Goal: Task Accomplishment & Management: Use online tool/utility

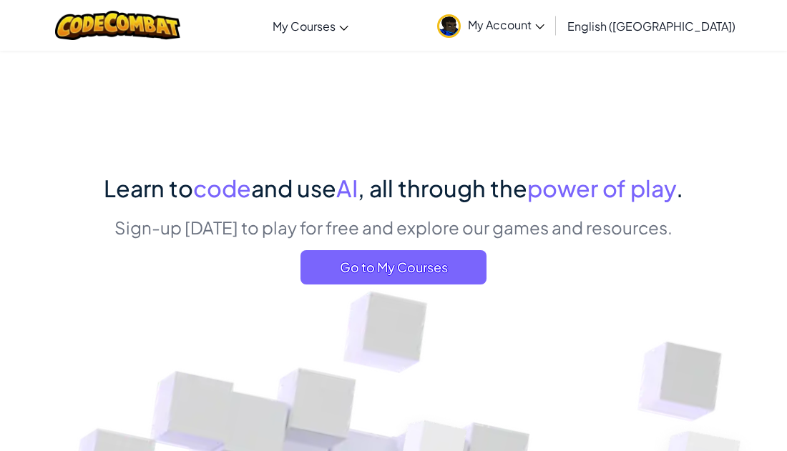
click at [551, 24] on link "My Account" at bounding box center [491, 25] width 122 height 45
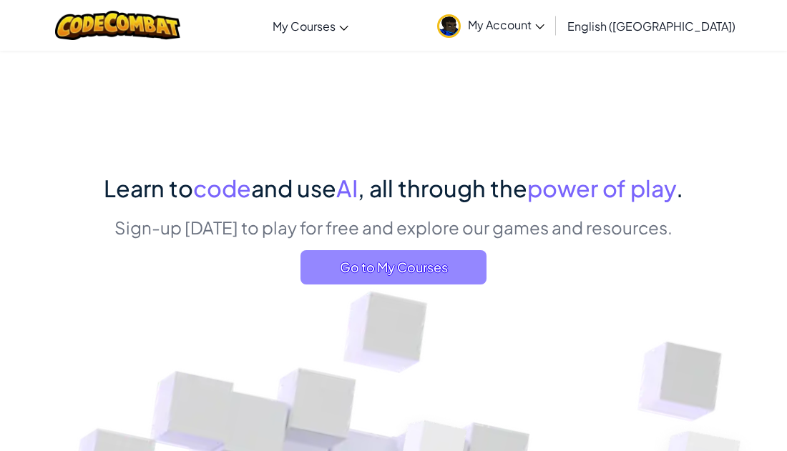
click at [461, 281] on span "Go to My Courses" at bounding box center [393, 267] width 186 height 34
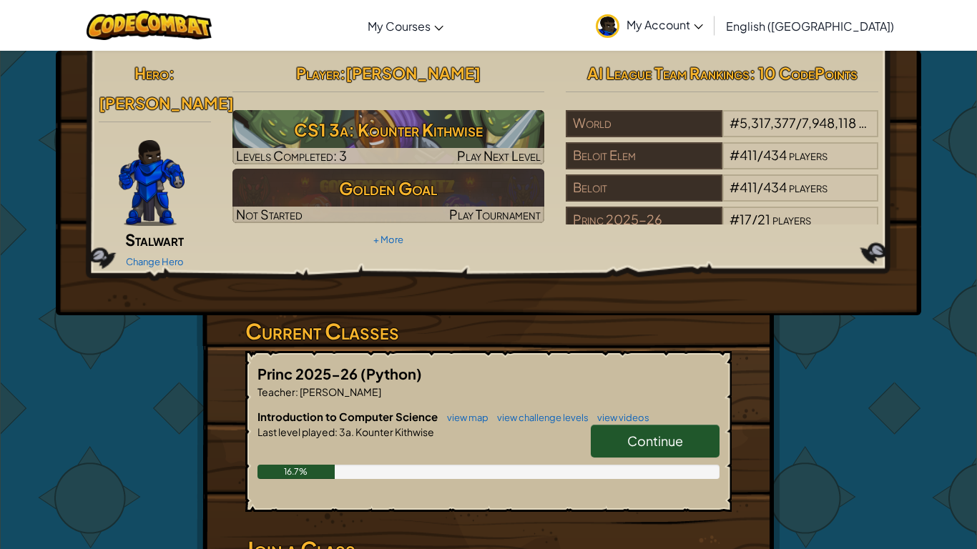
click at [687, 425] on link "Continue" at bounding box center [655, 441] width 129 height 33
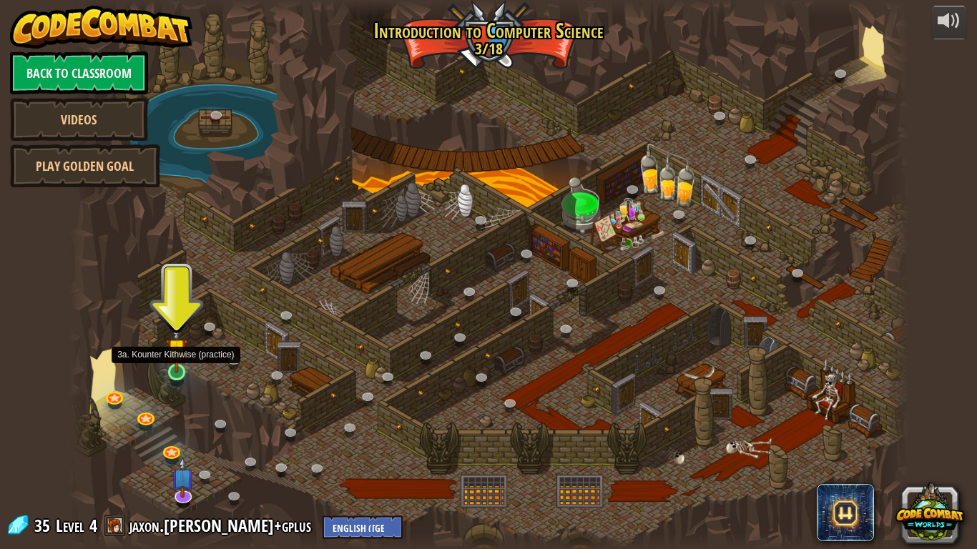
click at [172, 368] on img at bounding box center [176, 349] width 21 height 49
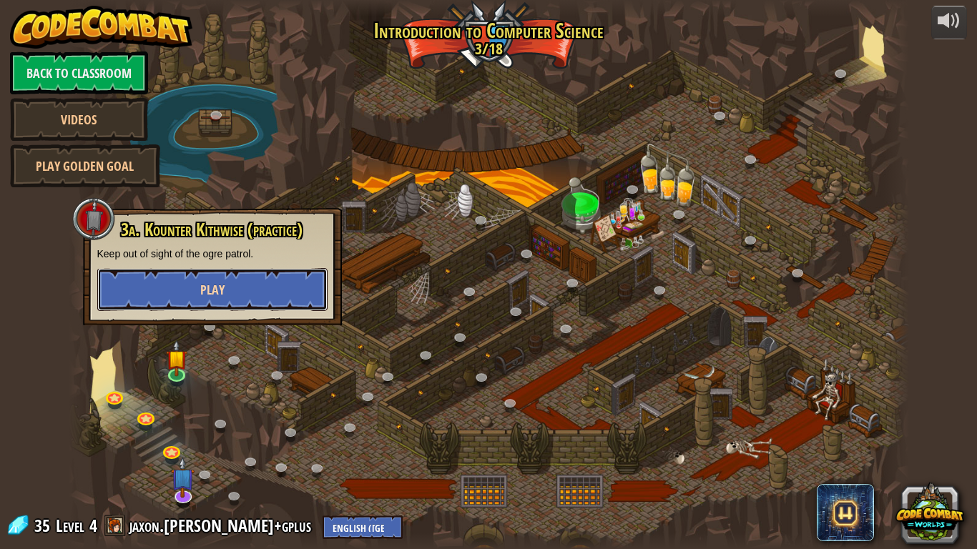
click at [216, 297] on span "Play" at bounding box center [212, 290] width 24 height 18
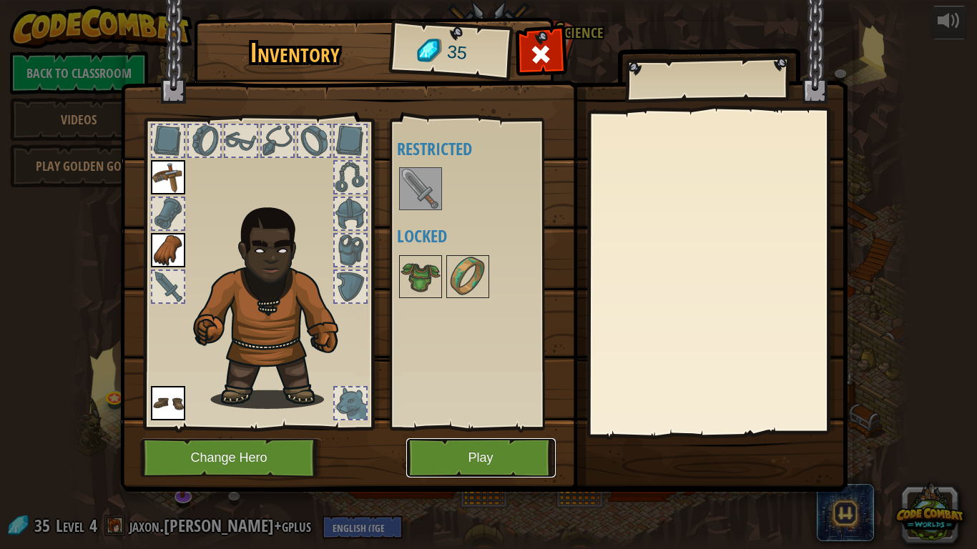
click at [482, 451] on button "Play" at bounding box center [480, 457] width 149 height 39
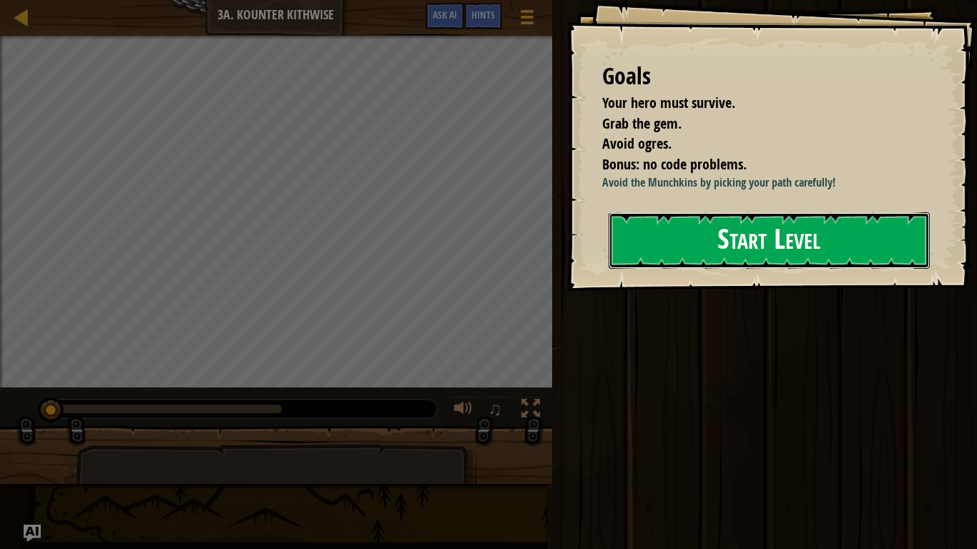
click at [709, 223] on button "Start Level" at bounding box center [769, 240] width 321 height 56
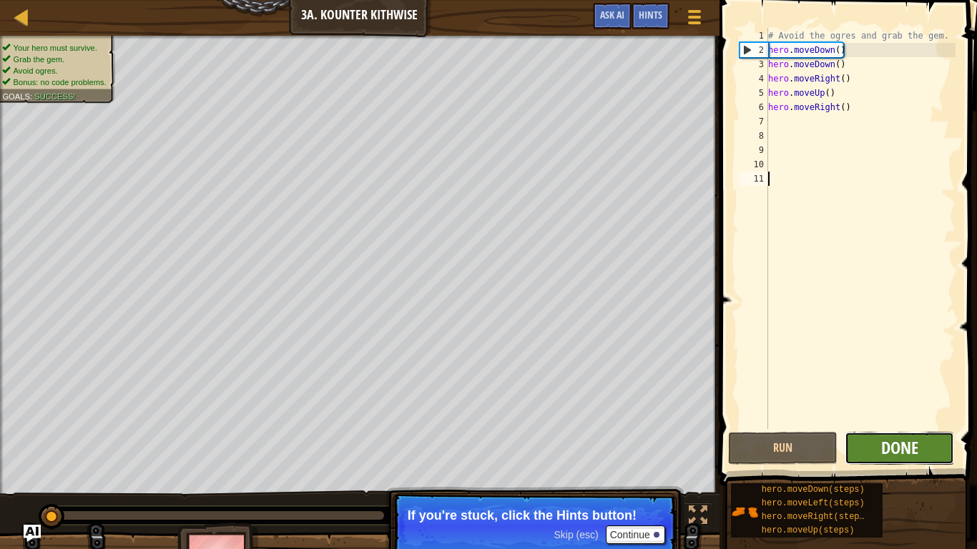
click at [786, 450] on span "Done" at bounding box center [899, 447] width 37 height 23
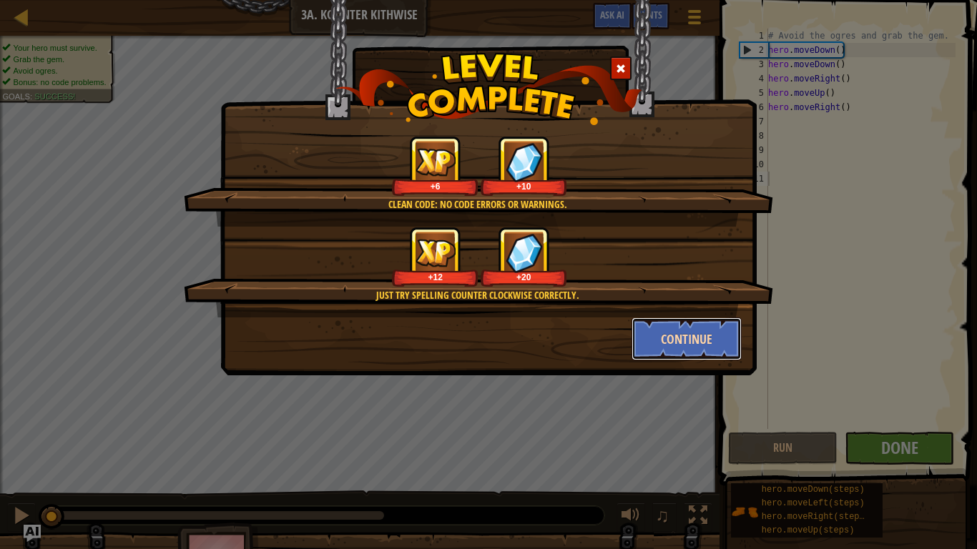
click at [683, 334] on button "Continue" at bounding box center [686, 339] width 111 height 43
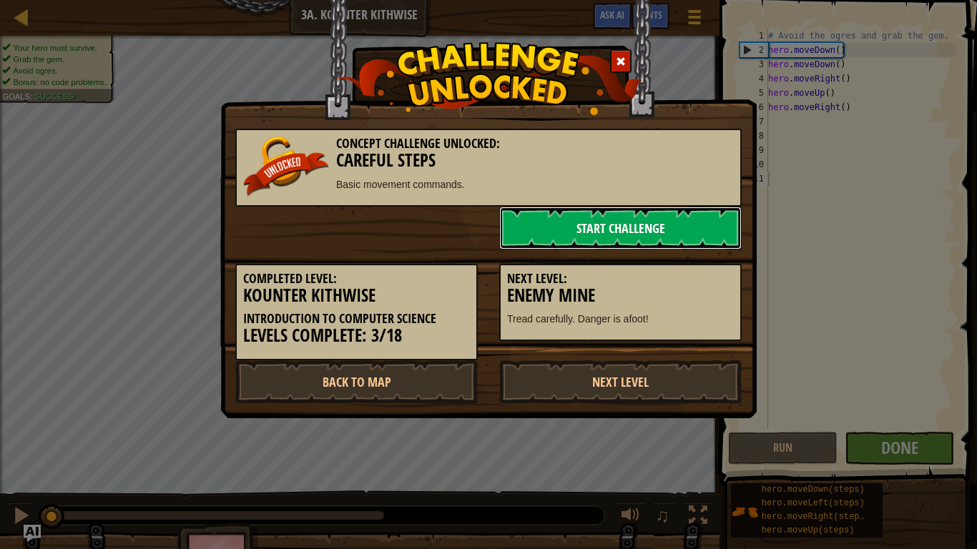
click at [712, 217] on link "Start Challenge" at bounding box center [620, 228] width 242 height 43
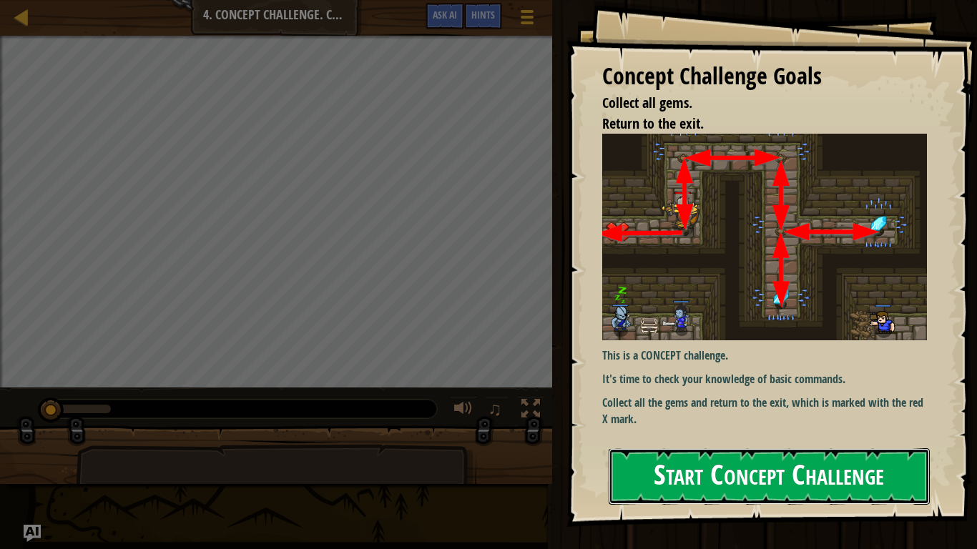
click at [786, 451] on button "Start Concept Challenge" at bounding box center [769, 476] width 321 height 56
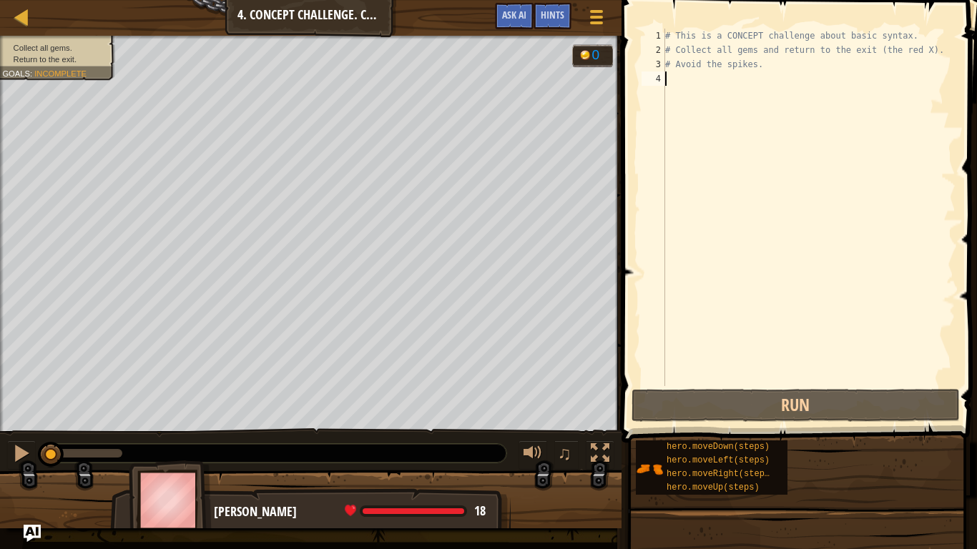
type textarea "h"
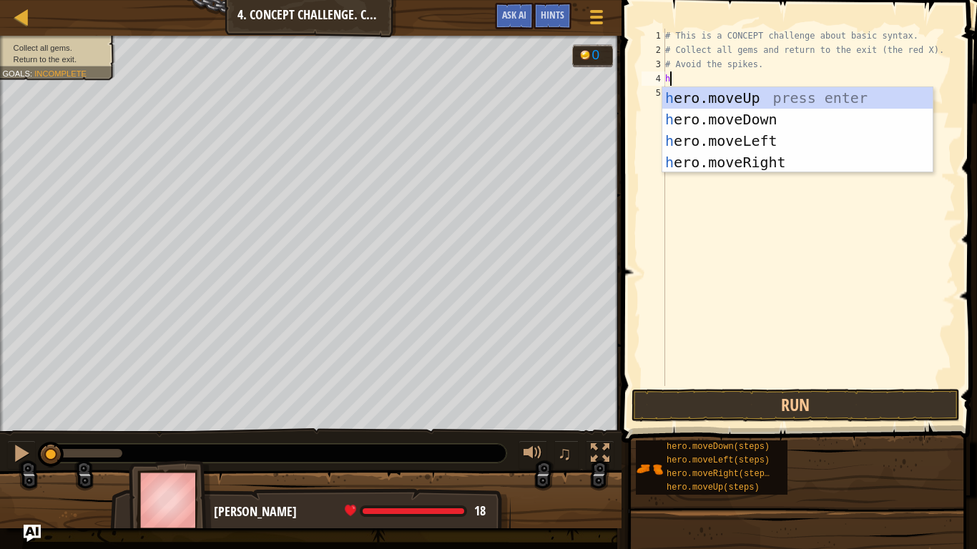
scroll to position [6, 0]
click at [764, 95] on div "h ero.moveUp press enter h ero.moveDown press enter h ero.moveLeft press enter …" at bounding box center [797, 151] width 270 height 129
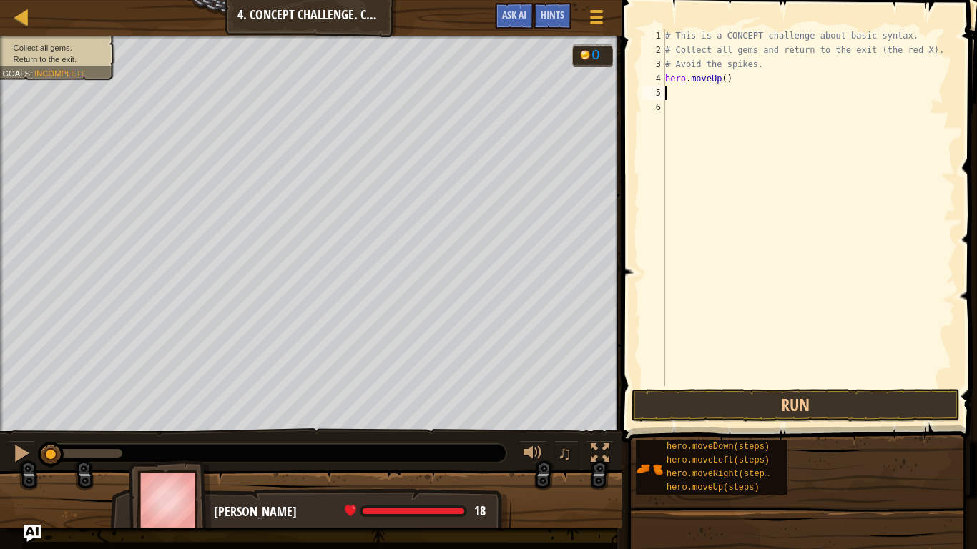
type textarea "h"
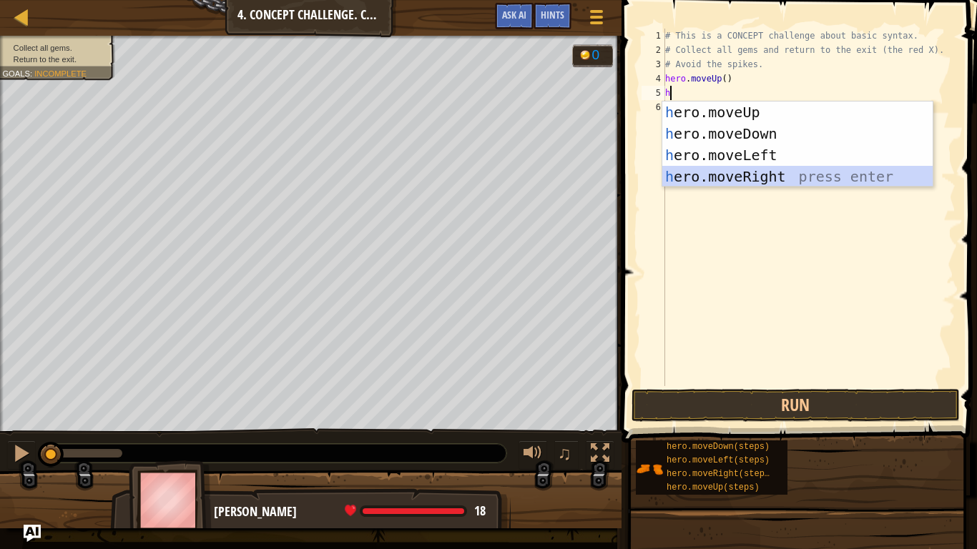
click at [782, 175] on div "h ero.moveUp press enter h ero.moveDown press enter h ero.moveLeft press enter …" at bounding box center [797, 166] width 270 height 129
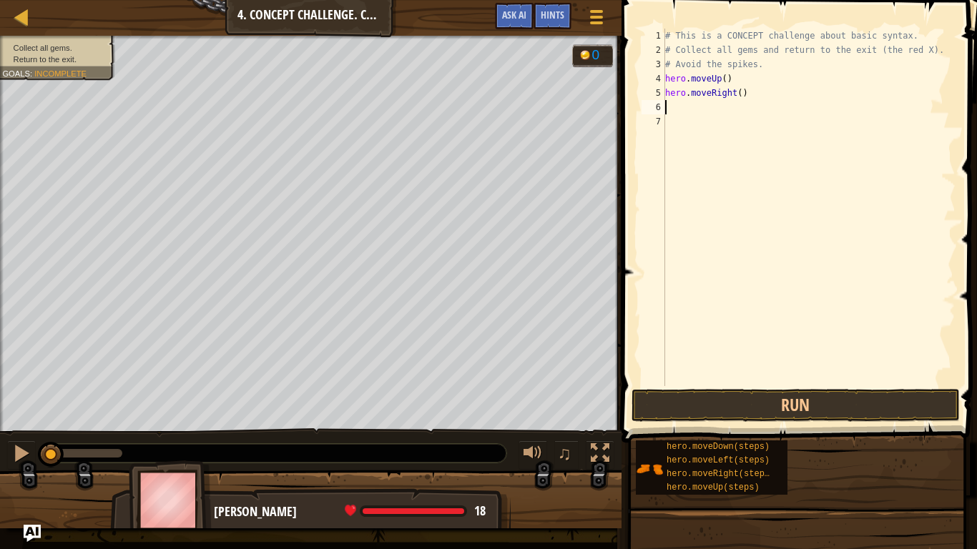
type textarea "h"
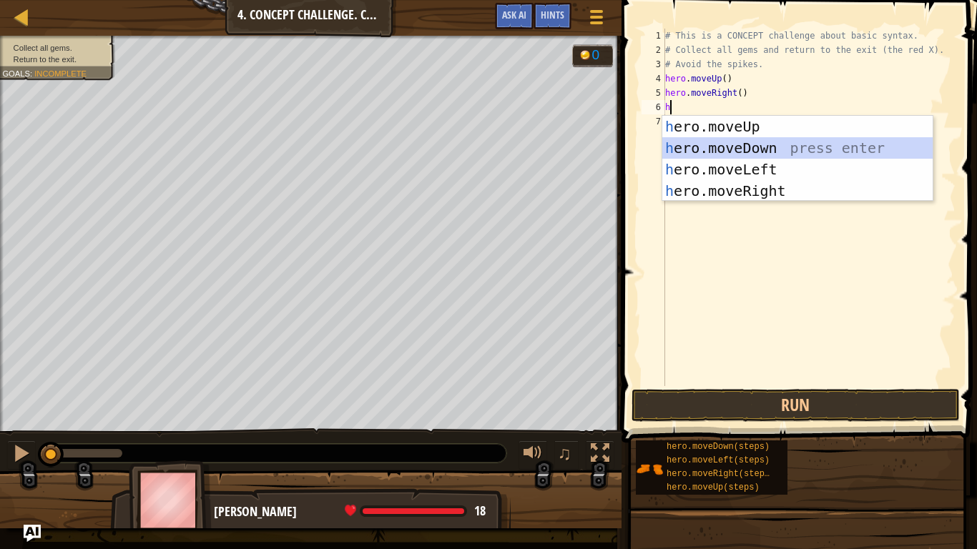
click at [770, 149] on div "h ero.moveUp press enter h ero.moveDown press enter h ero.moveLeft press enter …" at bounding box center [797, 180] width 270 height 129
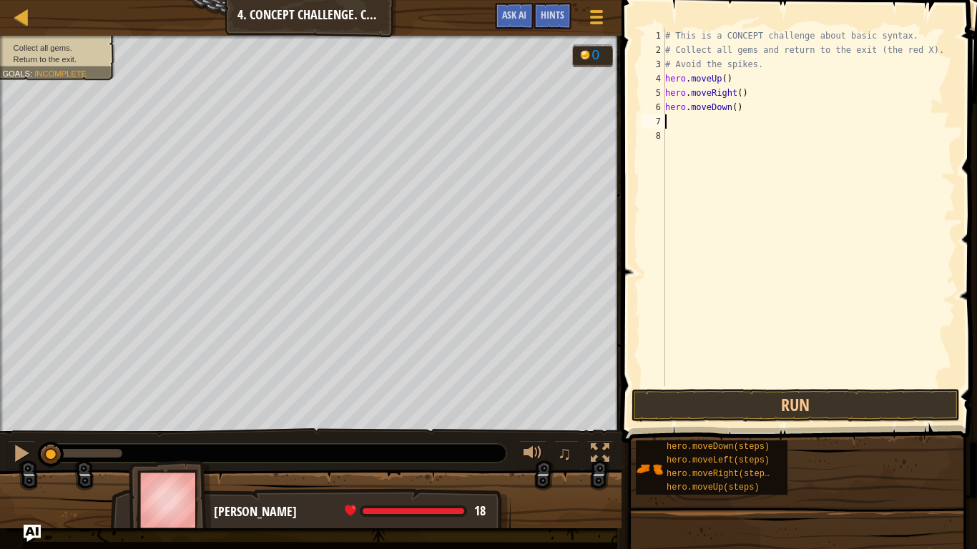
type textarea "h"
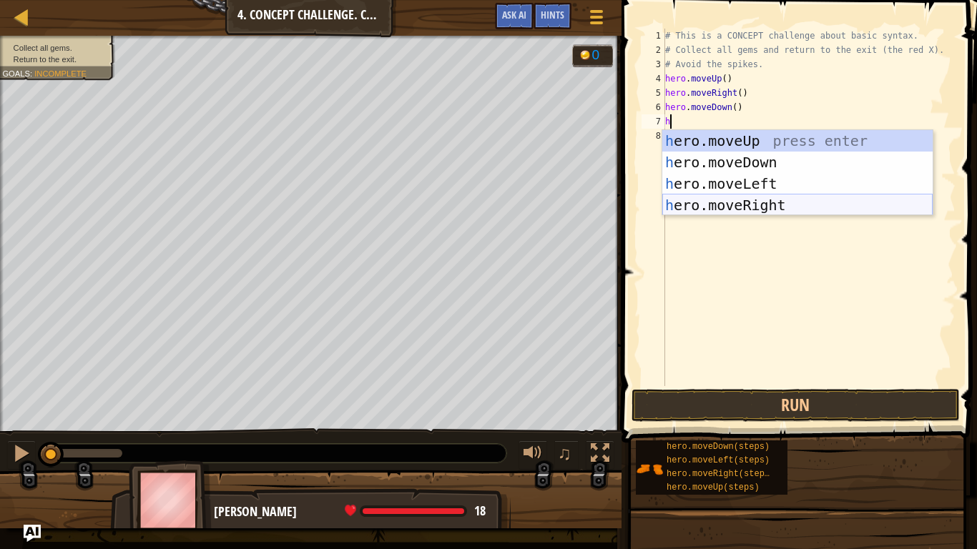
click at [769, 205] on div "h ero.moveUp press enter h ero.moveDown press enter h ero.moveLeft press enter …" at bounding box center [797, 194] width 270 height 129
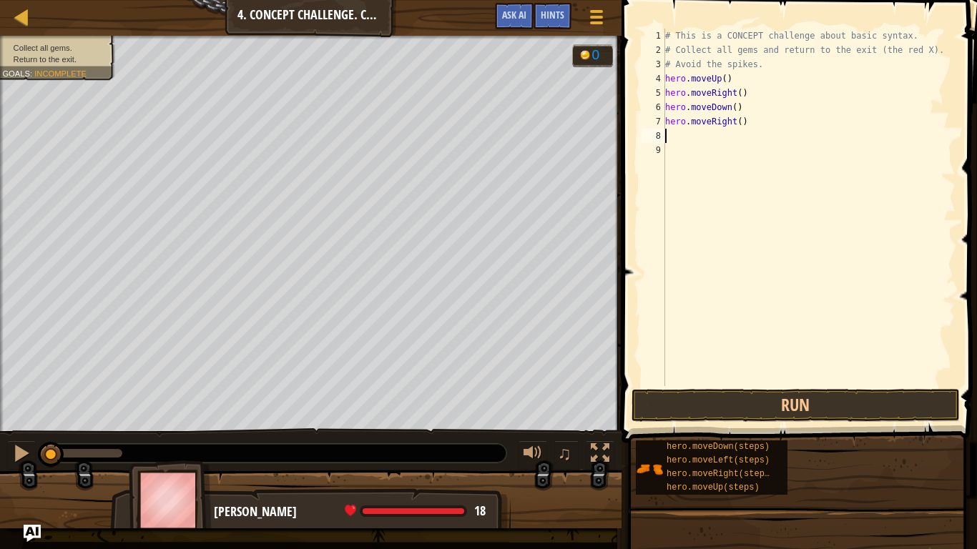
type textarea "h"
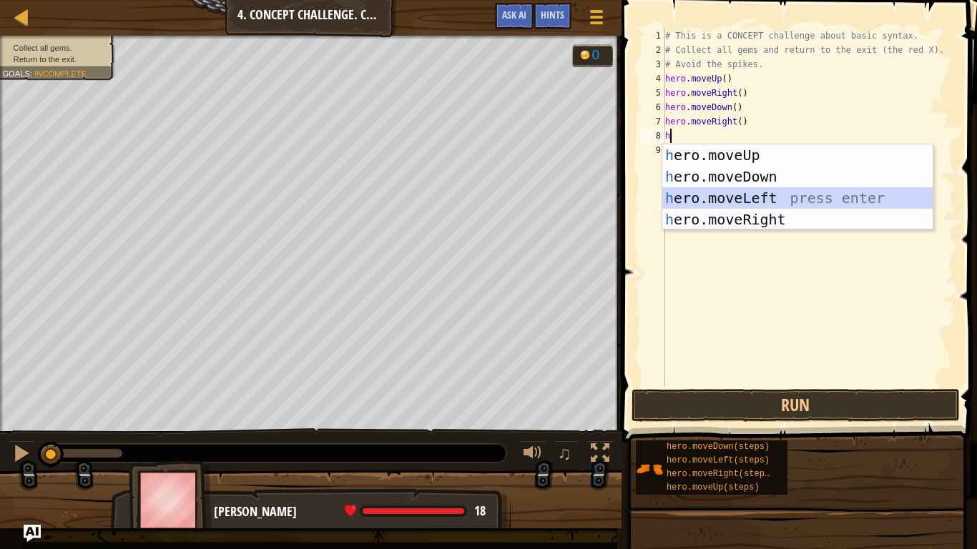
click at [730, 192] on div "h ero.moveUp press enter h ero.moveDown press enter h ero.moveLeft press enter …" at bounding box center [797, 208] width 270 height 129
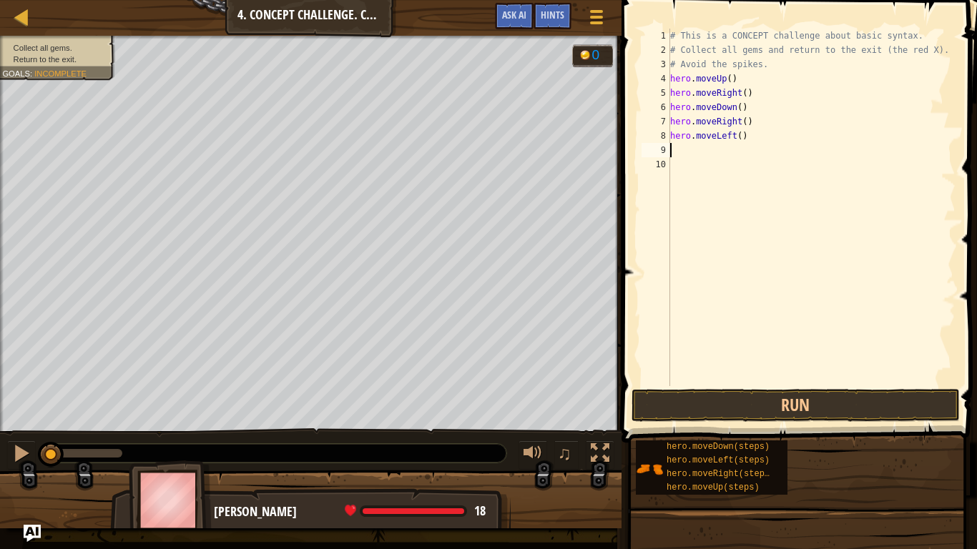
type textarea "h"
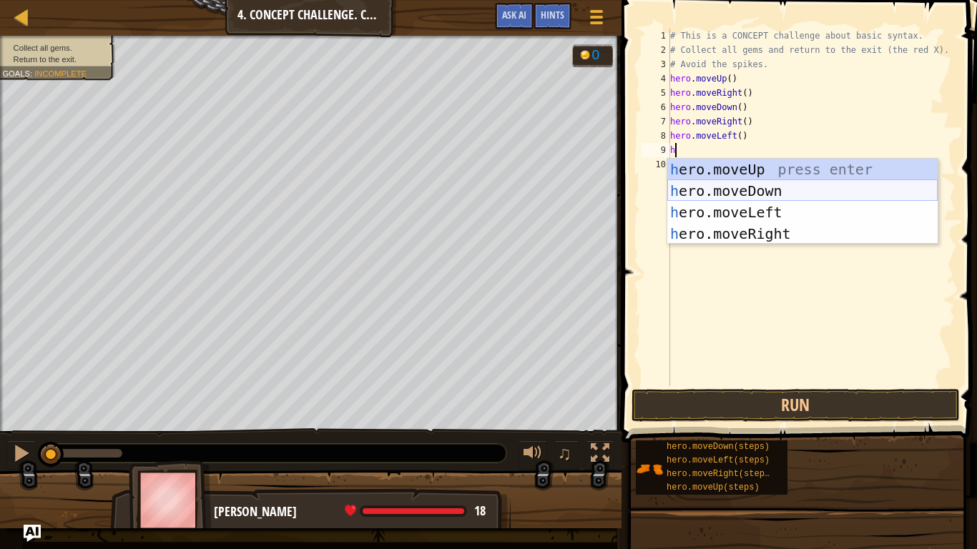
click at [769, 185] on div "h ero.moveUp press enter h ero.moveDown press enter h ero.moveLeft press enter …" at bounding box center [802, 223] width 270 height 129
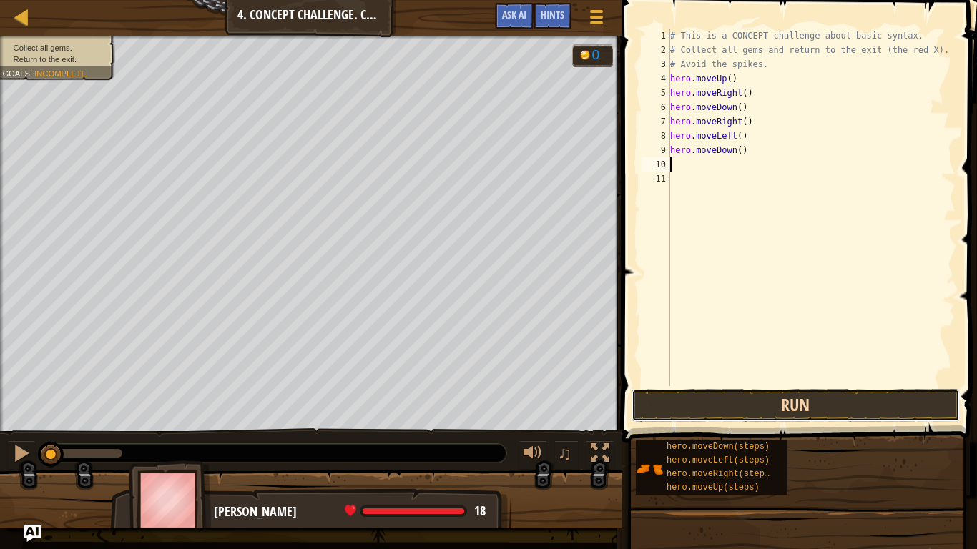
click at [780, 401] on button "Run" at bounding box center [795, 405] width 328 height 33
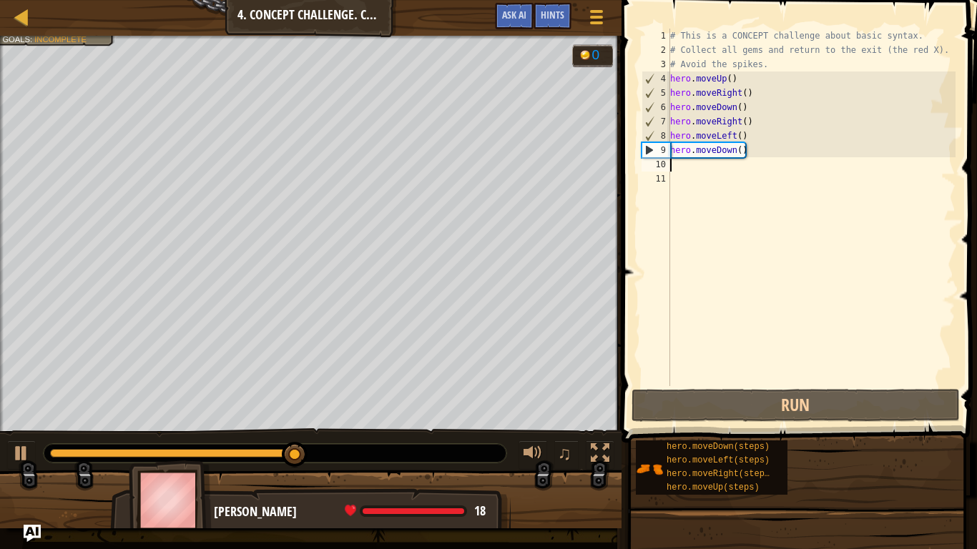
type textarea "h"
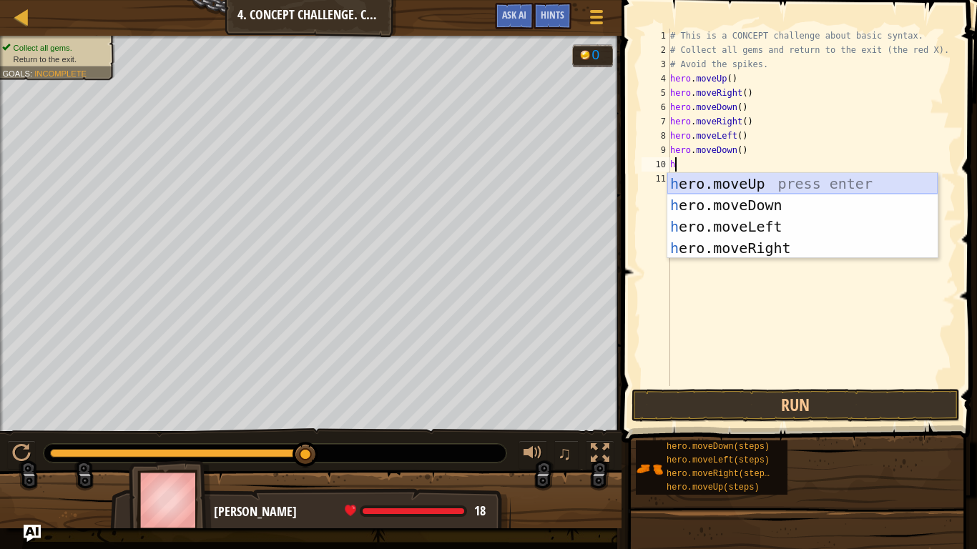
click at [750, 185] on div "h ero.moveUp press enter h ero.moveDown press enter h ero.moveLeft press enter …" at bounding box center [802, 237] width 270 height 129
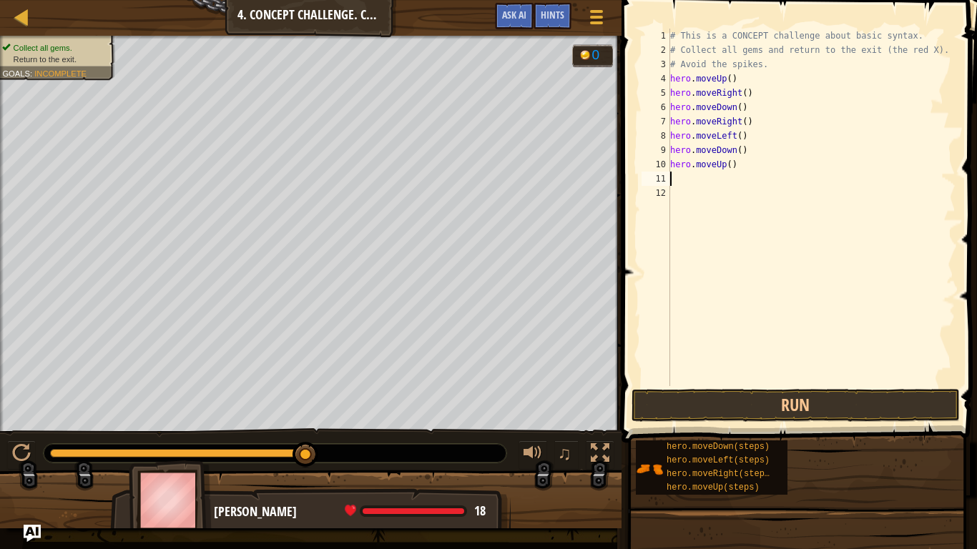
type textarea "h"
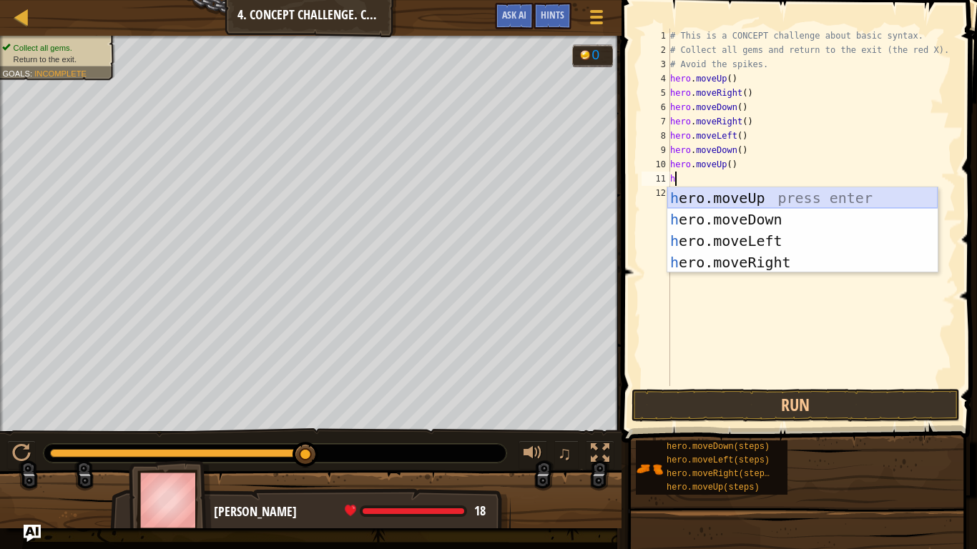
click at [742, 195] on div "h ero.moveUp press enter h ero.moveDown press enter h ero.moveLeft press enter …" at bounding box center [802, 251] width 270 height 129
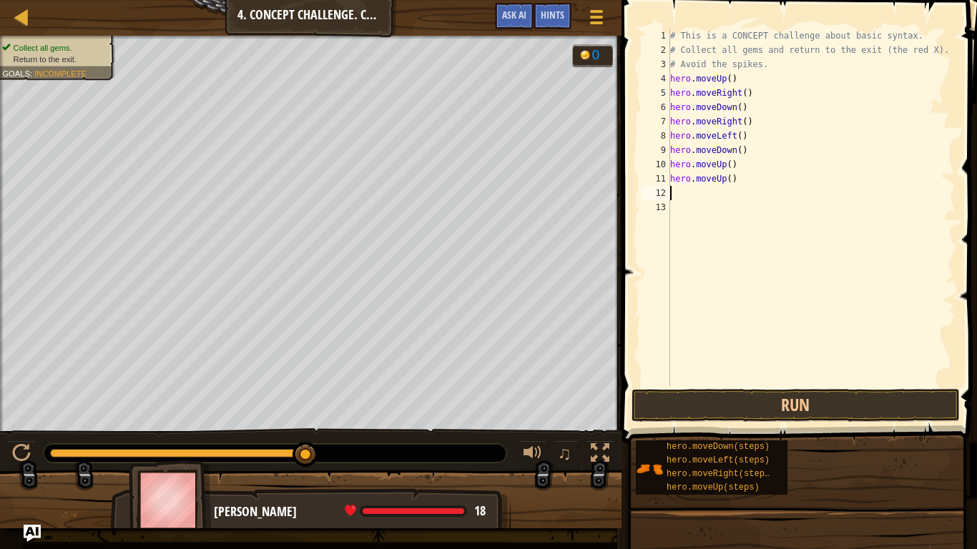
type textarea "h"
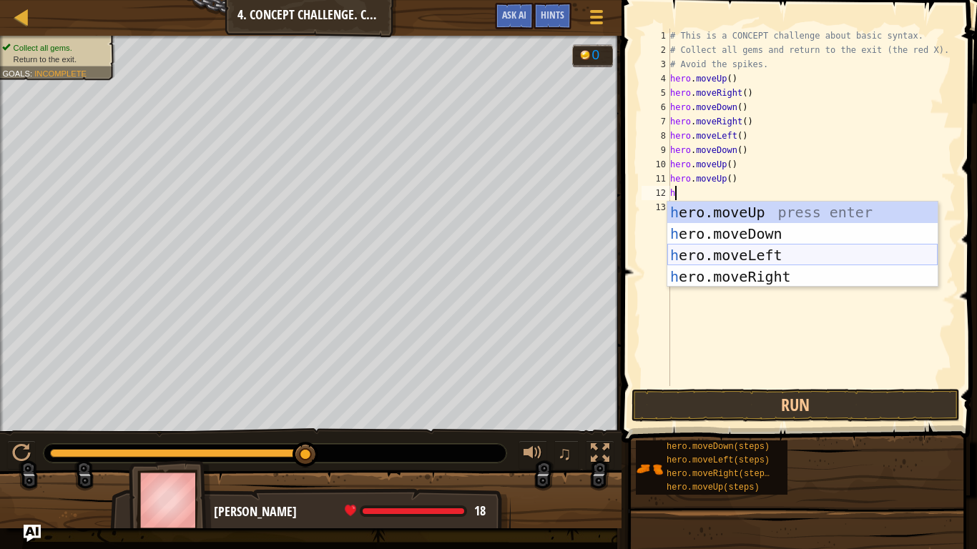
click at [720, 255] on div "h ero.moveUp press enter h ero.moveDown press enter h ero.moveLeft press enter …" at bounding box center [802, 266] width 270 height 129
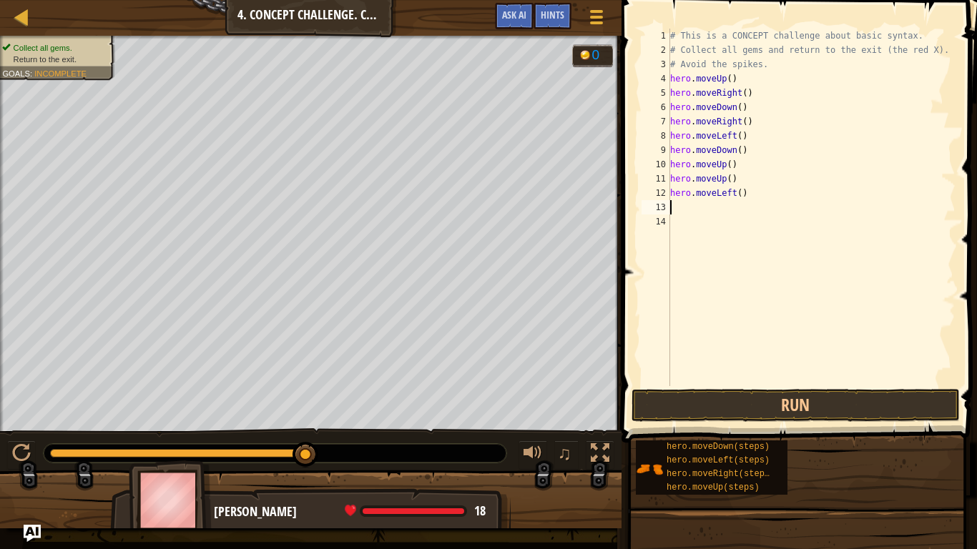
type textarea "h"
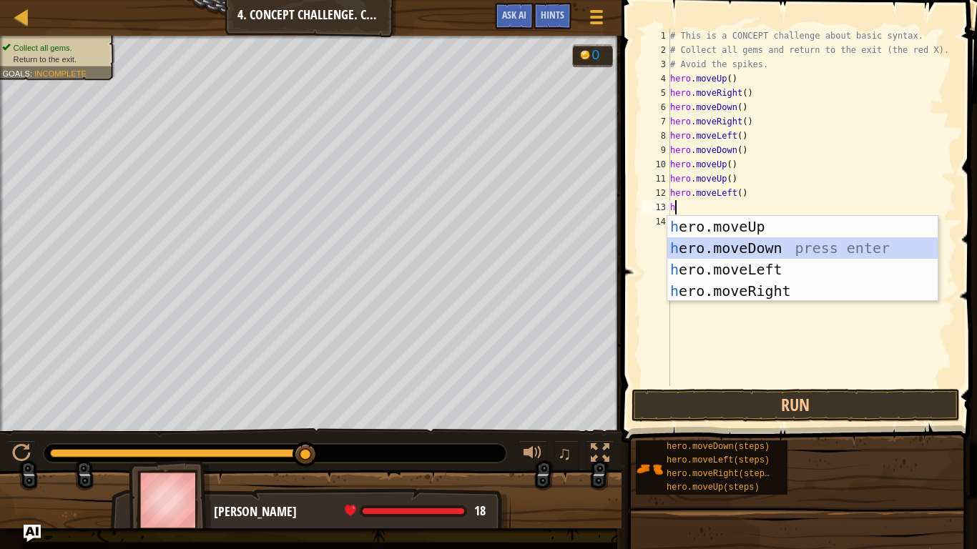
click at [744, 242] on div "h ero.moveUp press enter h ero.moveDown press enter h ero.moveLeft press enter …" at bounding box center [802, 280] width 270 height 129
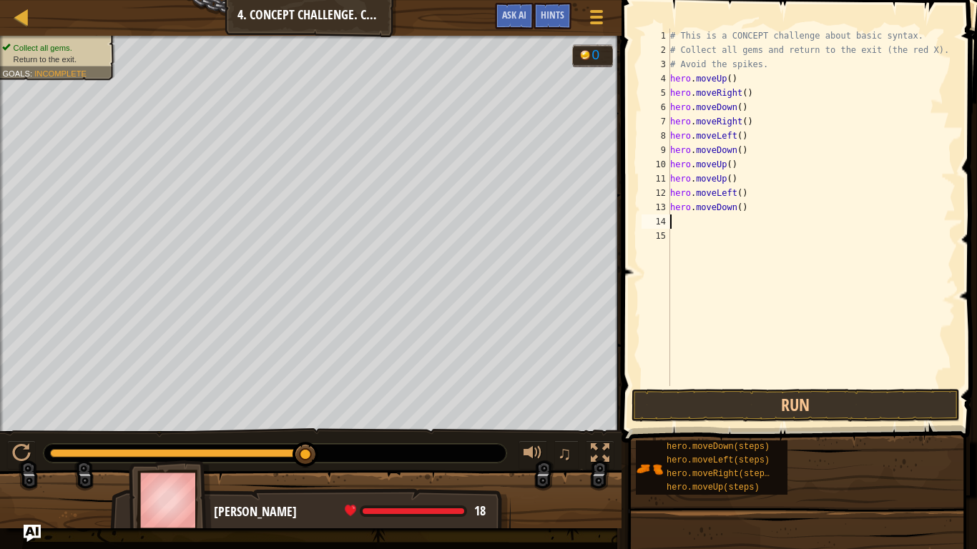
type textarea "h"
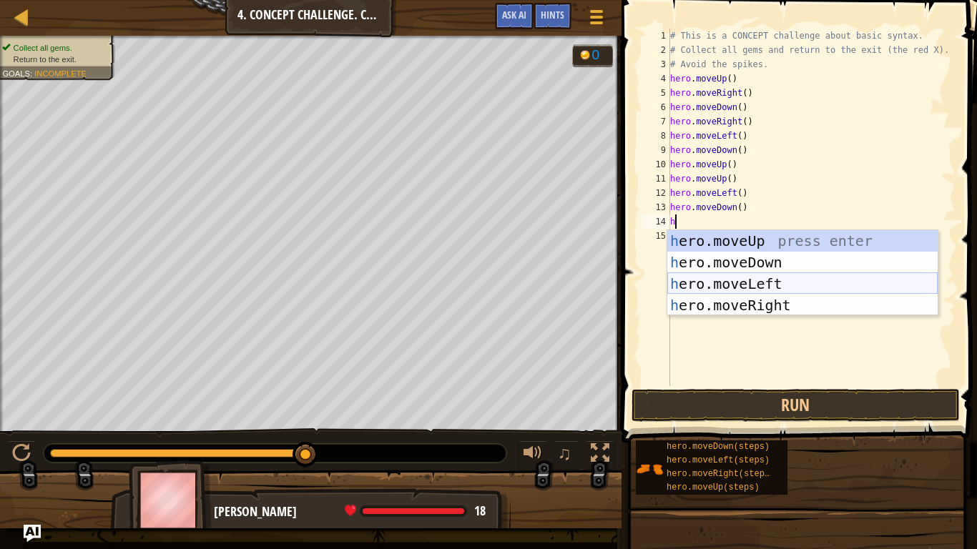
click at [729, 275] on div "h ero.moveUp press enter h ero.moveDown press enter h ero.moveLeft press enter …" at bounding box center [802, 294] width 270 height 129
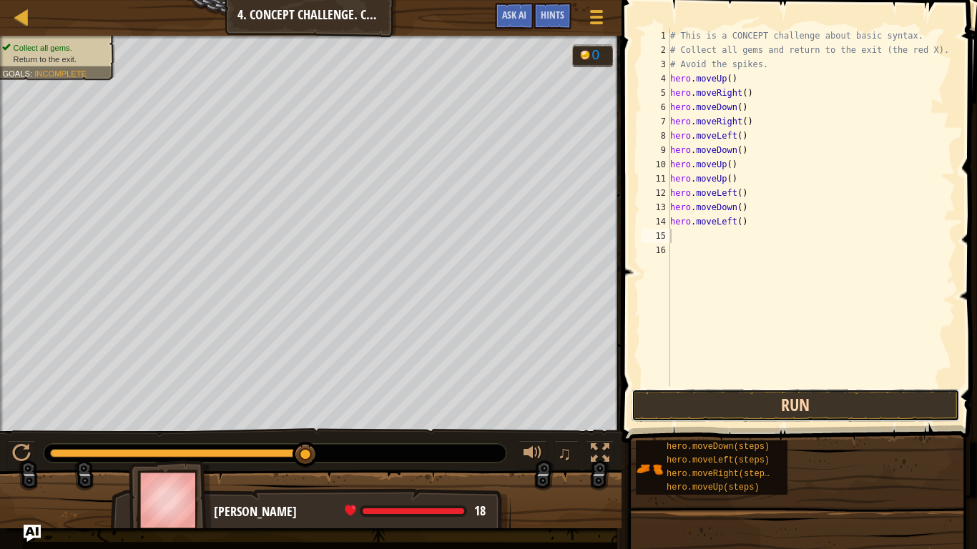
click at [772, 411] on button "Run" at bounding box center [795, 405] width 328 height 33
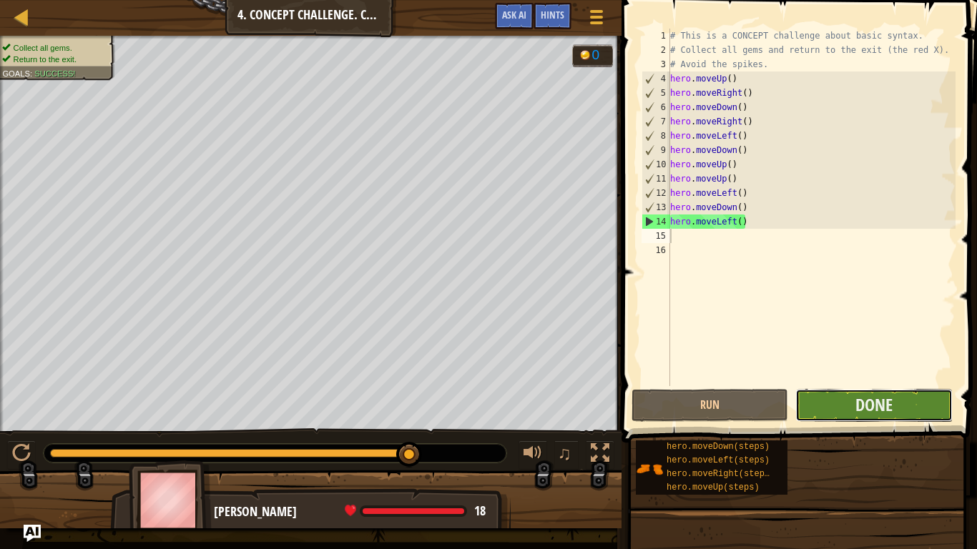
click at [786, 408] on button "Done" at bounding box center [873, 405] width 157 height 33
